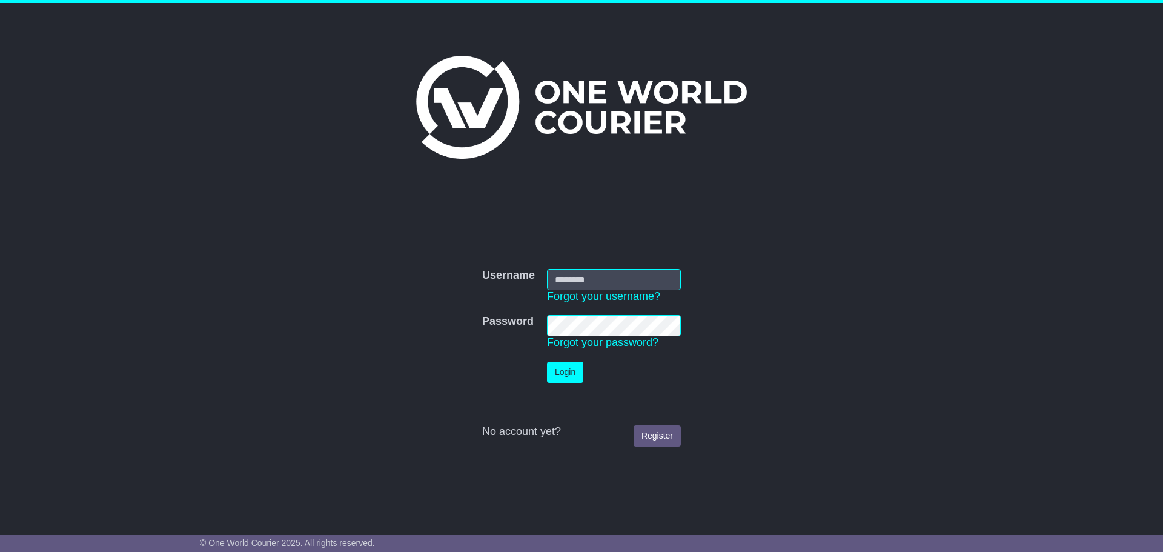
type input "**********"
click at [570, 374] on button "Login" at bounding box center [565, 372] width 36 height 21
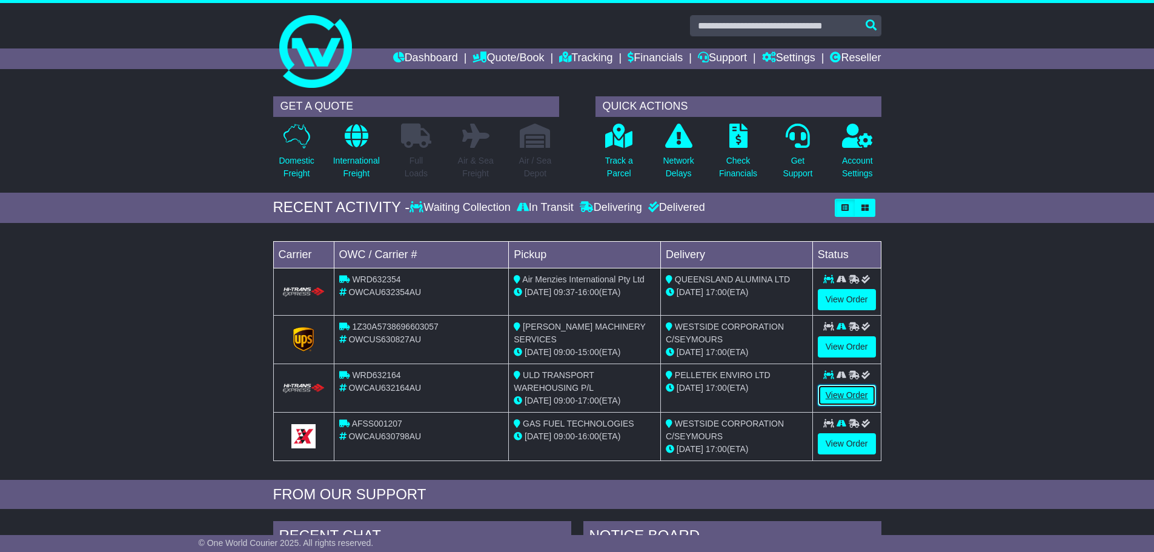
click at [844, 396] on link "View Order" at bounding box center [847, 395] width 58 height 21
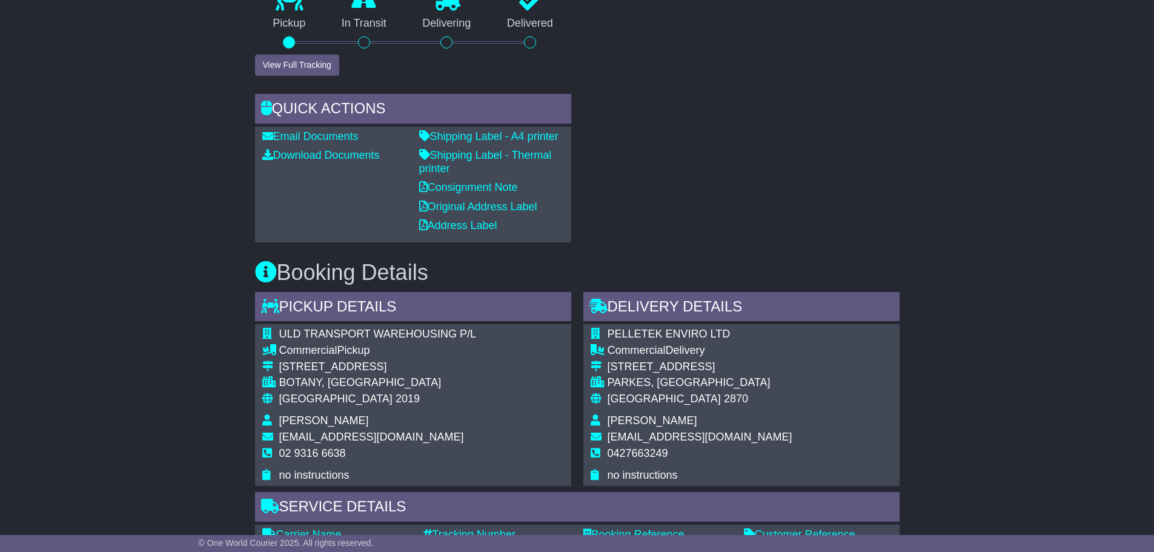
scroll to position [545, 0]
